Goal: Use online tool/utility: Utilize a website feature to perform a specific function

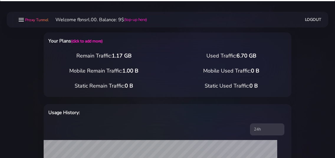
select select "static"
select select "DE"
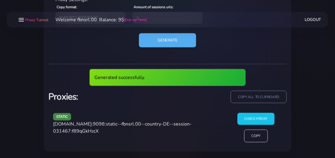
scroll to position [295, 0]
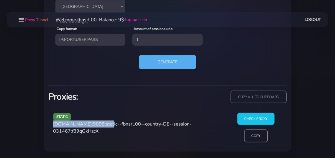
drag, startPoint x: 53, startPoint y: 125, endPoint x: 104, endPoint y: 124, distance: 50.4
click at [104, 124] on span "[DOMAIN_NAME]:9098:static--fbnsrl.00--country-DE--session-031467:f89qGkHzcX" at bounding box center [122, 128] width 138 height 14
copy span "[DOMAIN_NAME]:9098"
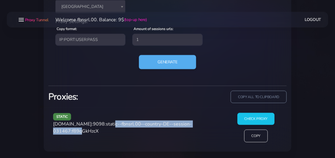
drag, startPoint x: 106, startPoint y: 123, endPoint x: 87, endPoint y: 132, distance: 21.2
click at [87, 132] on span "[DOMAIN_NAME]:9098:static--fbnsrl.00--country-DE--session-031467:f89qGkHzcX" at bounding box center [122, 128] width 138 height 14
copy span "static--fbnsrl.00--country-DE--session-031467"
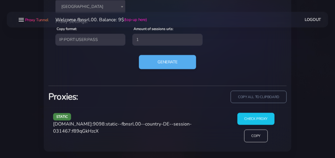
click at [92, 130] on span "[DOMAIN_NAME]:9098:static--fbnsrl.00--country-DE--session-031467:f89qGkHzcX" at bounding box center [122, 128] width 138 height 14
copy span "f89qGkHzcX"
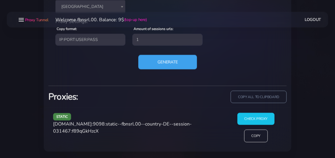
click at [164, 66] on button "Generate" at bounding box center [167, 62] width 59 height 14
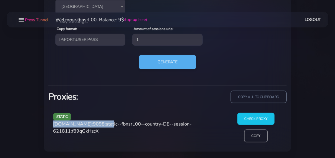
drag, startPoint x: 54, startPoint y: 124, endPoint x: 104, endPoint y: 124, distance: 50.4
click at [104, 124] on span "[DOMAIN_NAME]:9098:static--fbnsrl.00--country-DE--session-621811:f89qGkHzcX" at bounding box center [122, 128] width 138 height 14
copy span "[DOMAIN_NAME]:9098"
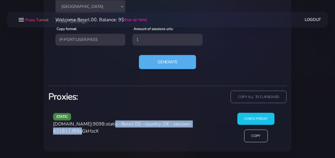
drag, startPoint x: 106, startPoint y: 124, endPoint x: 87, endPoint y: 133, distance: 21.6
click at [87, 133] on span "[DOMAIN_NAME]:9098:static--fbnsrl.00--country-DE--session-621811:f89qGkHzcX" at bounding box center [122, 128] width 138 height 14
copy span "static--fbnsrl.00--country-DE--session-621811"
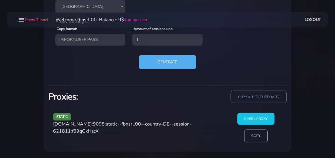
click at [109, 131] on span "[DOMAIN_NAME]:9098:static--fbnsrl.00--country-DE--session-621811:f89qGkHzcX" at bounding box center [122, 128] width 138 height 14
copy span "f89qGkHzcX"
